Goal: Navigation & Orientation: Find specific page/section

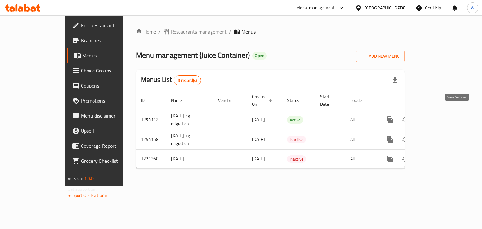
click at [439, 116] on icon "enhanced table" at bounding box center [435, 120] width 8 height 8
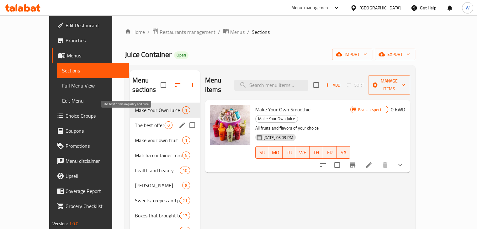
click at [138, 121] on span "The best offers in quality and price" at bounding box center [149, 125] width 29 height 8
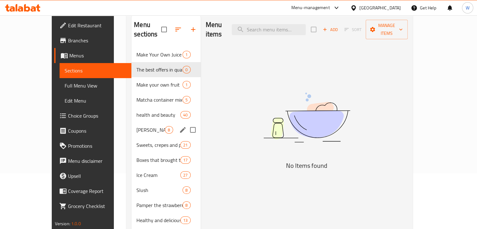
scroll to position [63, 0]
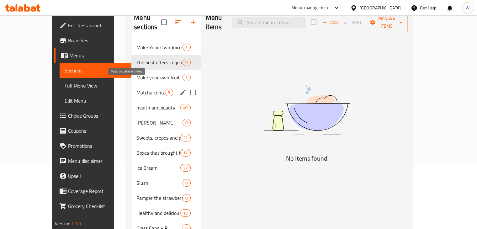
click at [141, 89] on span "Matcha container mixes" at bounding box center [150, 93] width 29 height 8
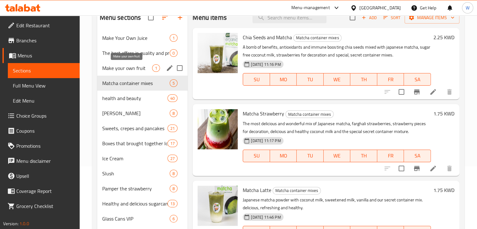
click at [142, 68] on span "Make your own fruit" at bounding box center [127, 68] width 50 height 8
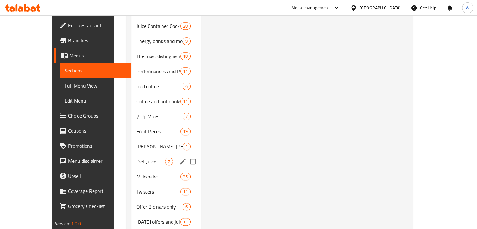
scroll to position [336, 0]
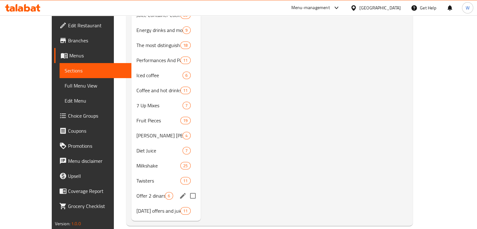
click at [140, 192] on span "Offer 2 dinars only" at bounding box center [150, 196] width 29 height 8
